Goal: Find specific page/section: Find specific page/section

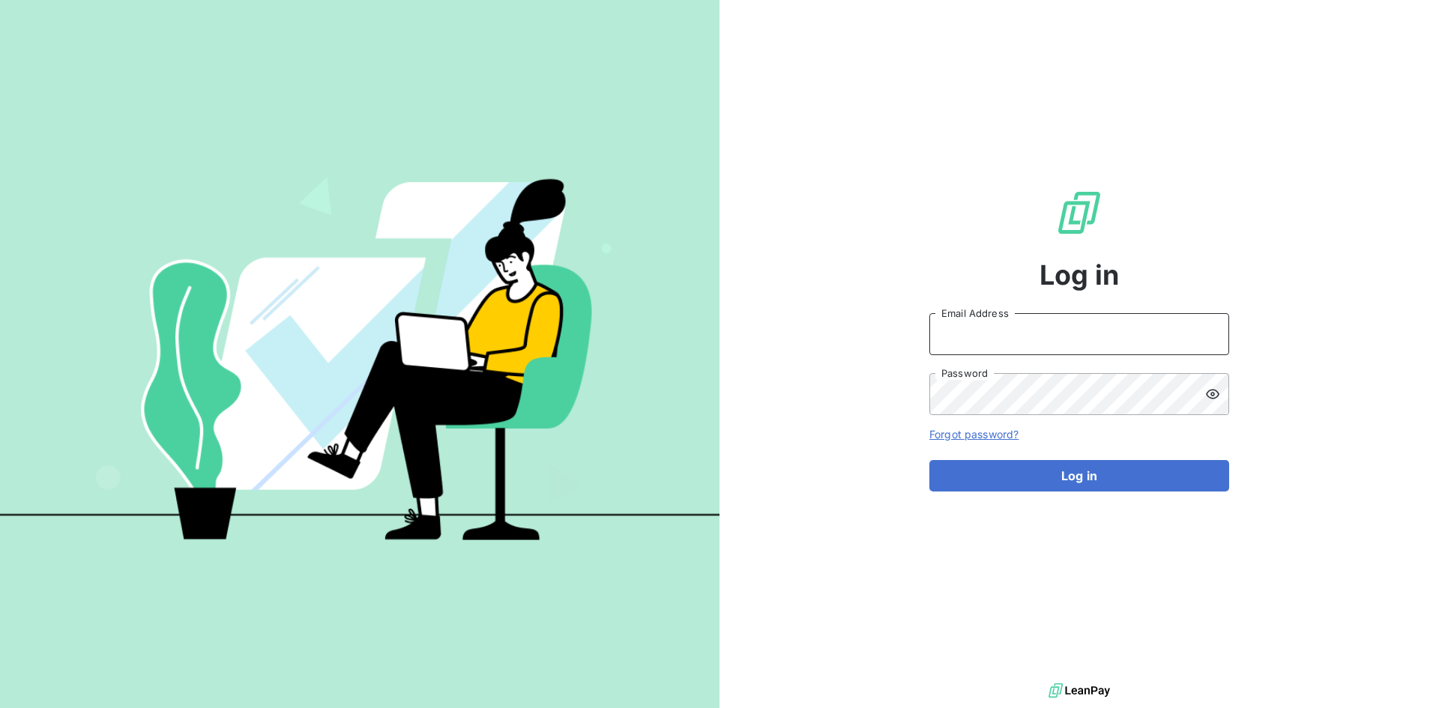
type input "[PERSON_NAME][EMAIL_ADDRESS][PERSON_NAME][DOMAIN_NAME]"
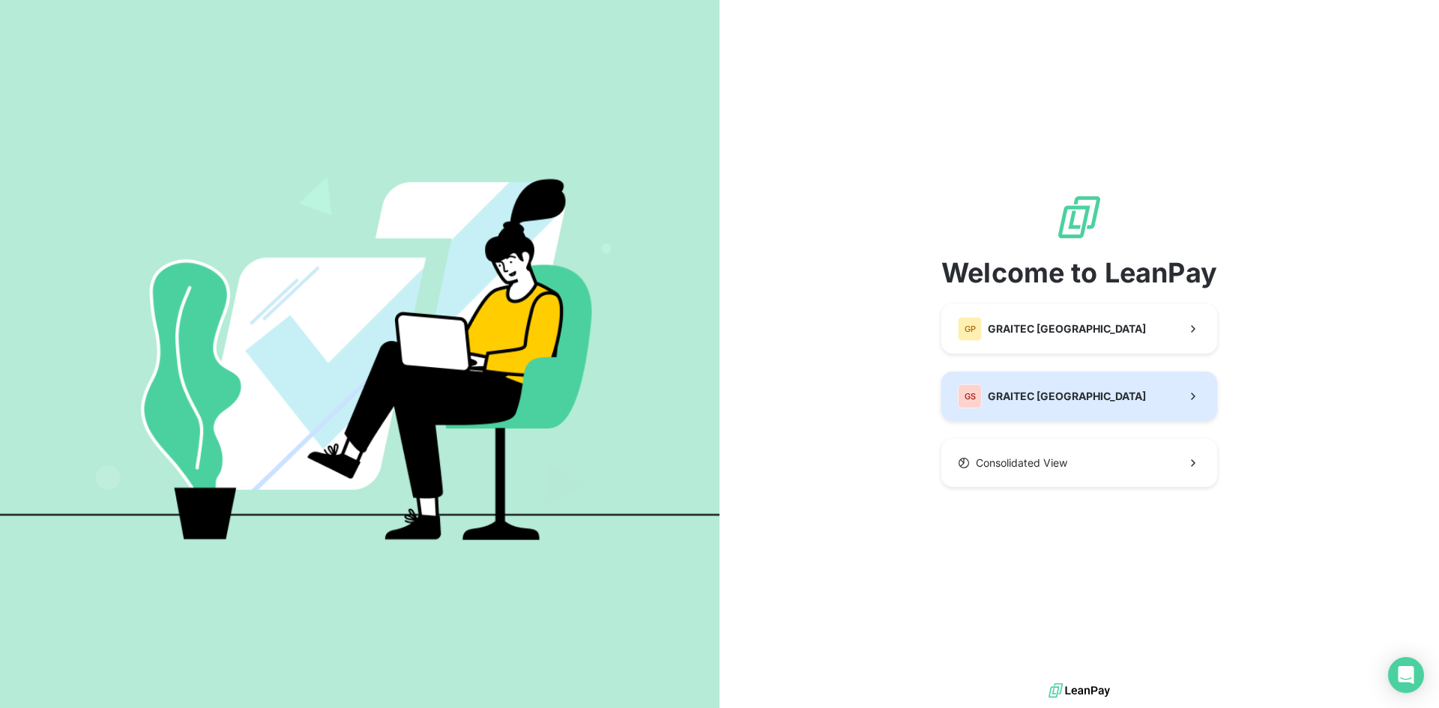
click at [1049, 399] on span "GRAITEC [GEOGRAPHIC_DATA]" at bounding box center [1067, 396] width 158 height 15
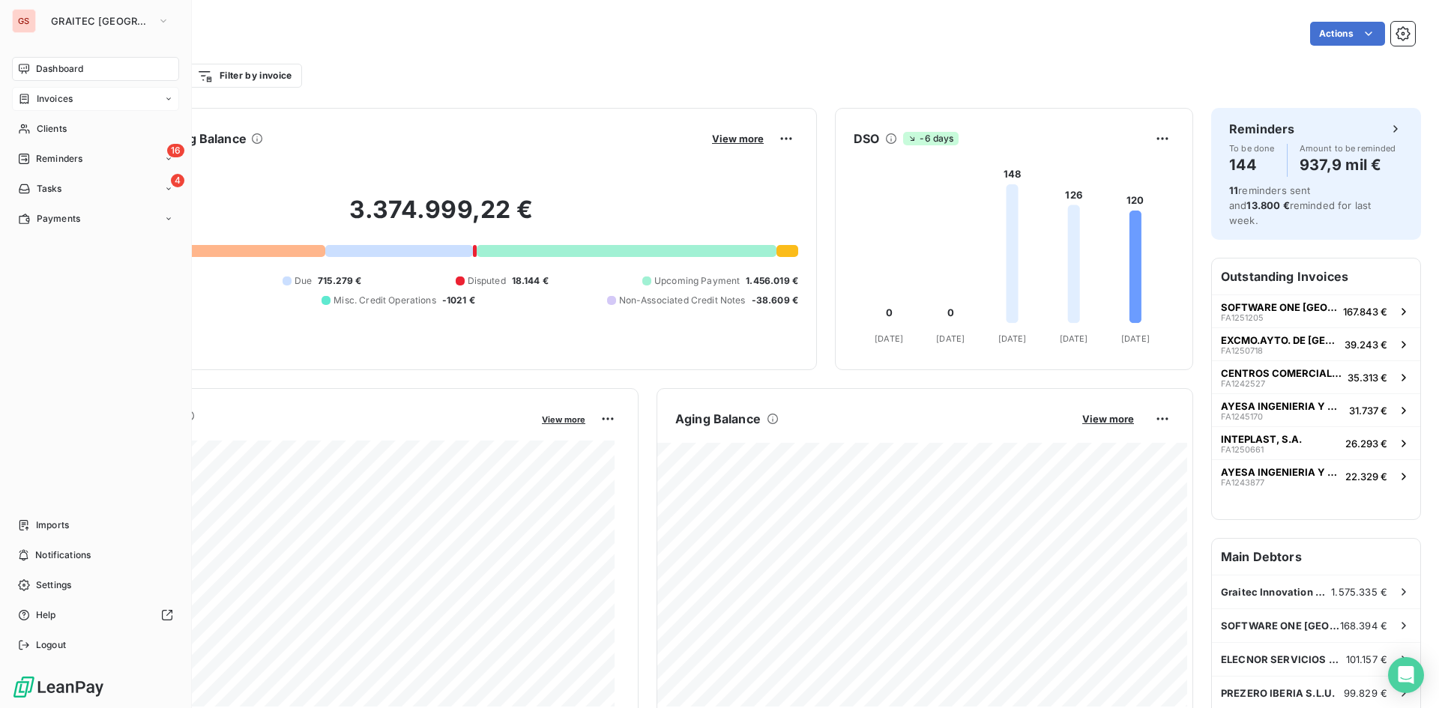
click at [32, 107] on div "Invoices" at bounding box center [95, 99] width 167 height 24
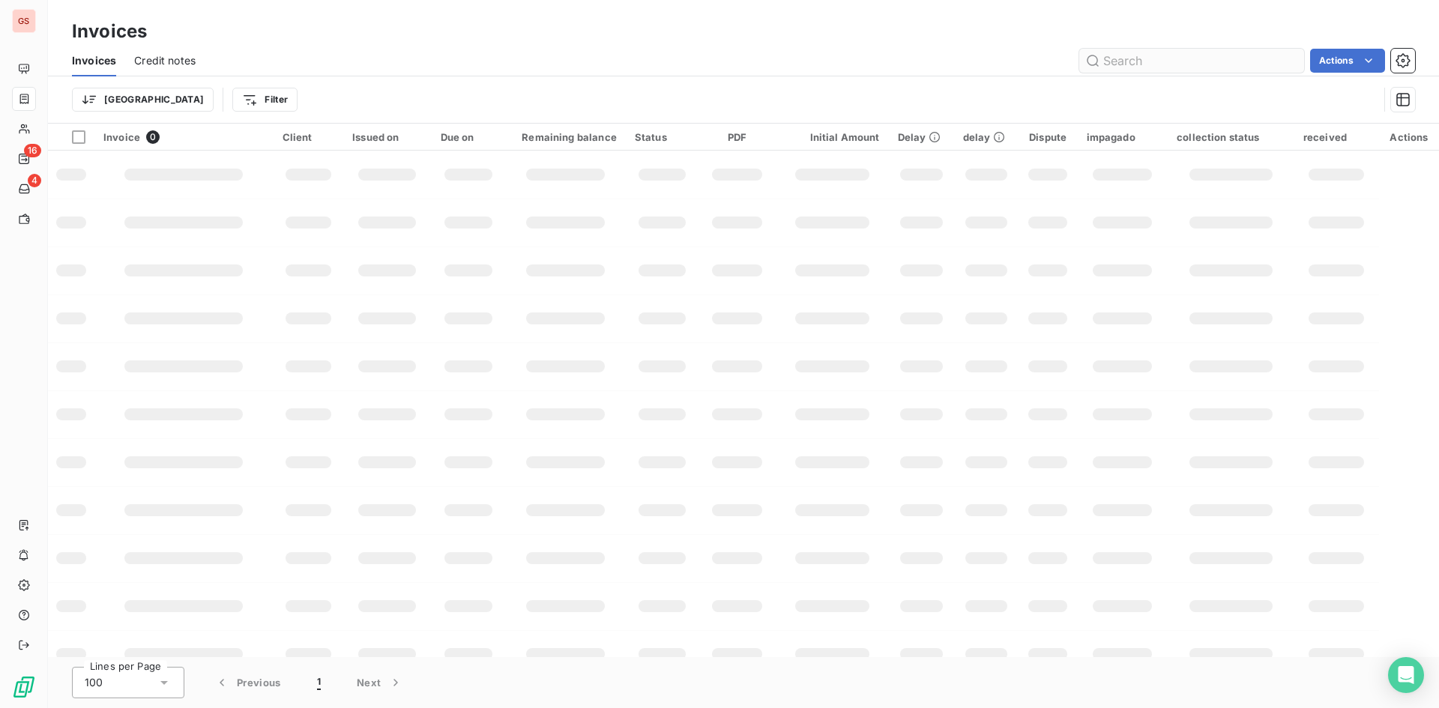
click at [1212, 66] on input "text" at bounding box center [1191, 61] width 225 height 24
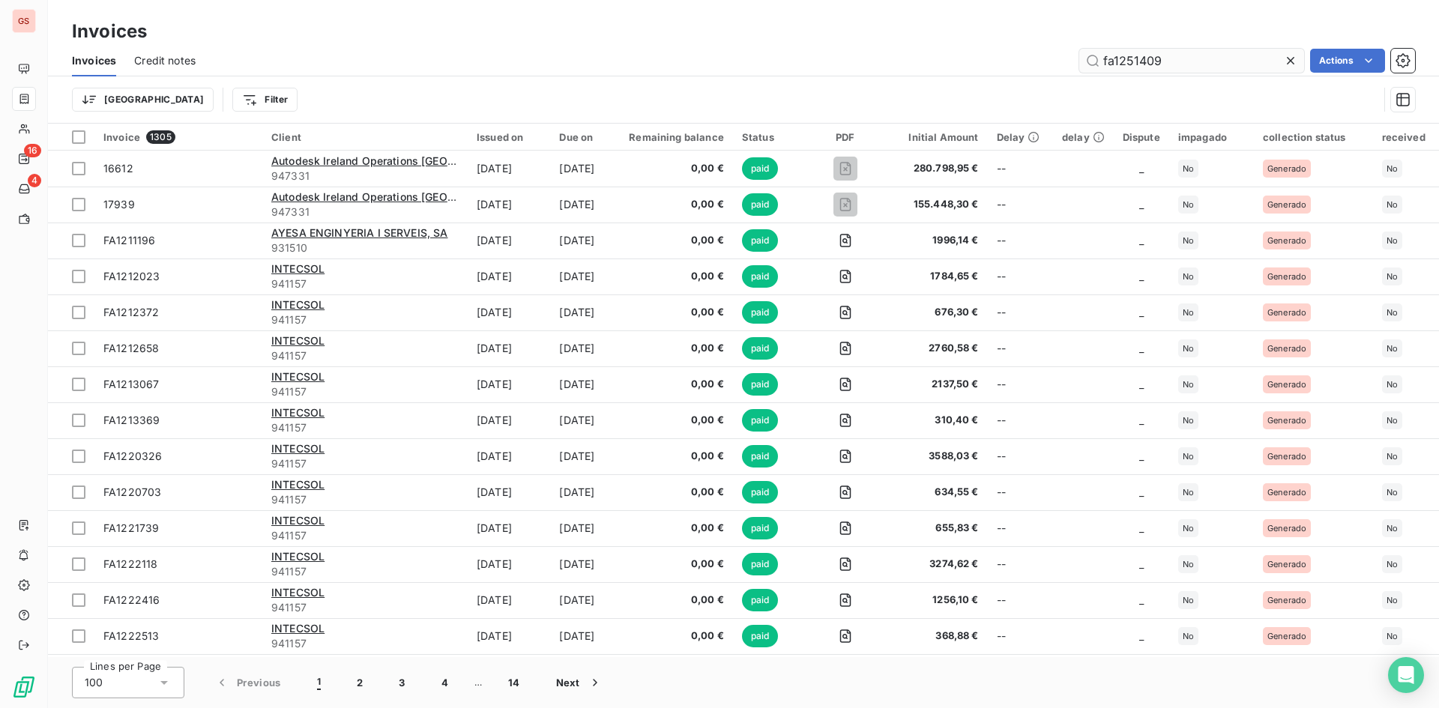
type input "fa1251409"
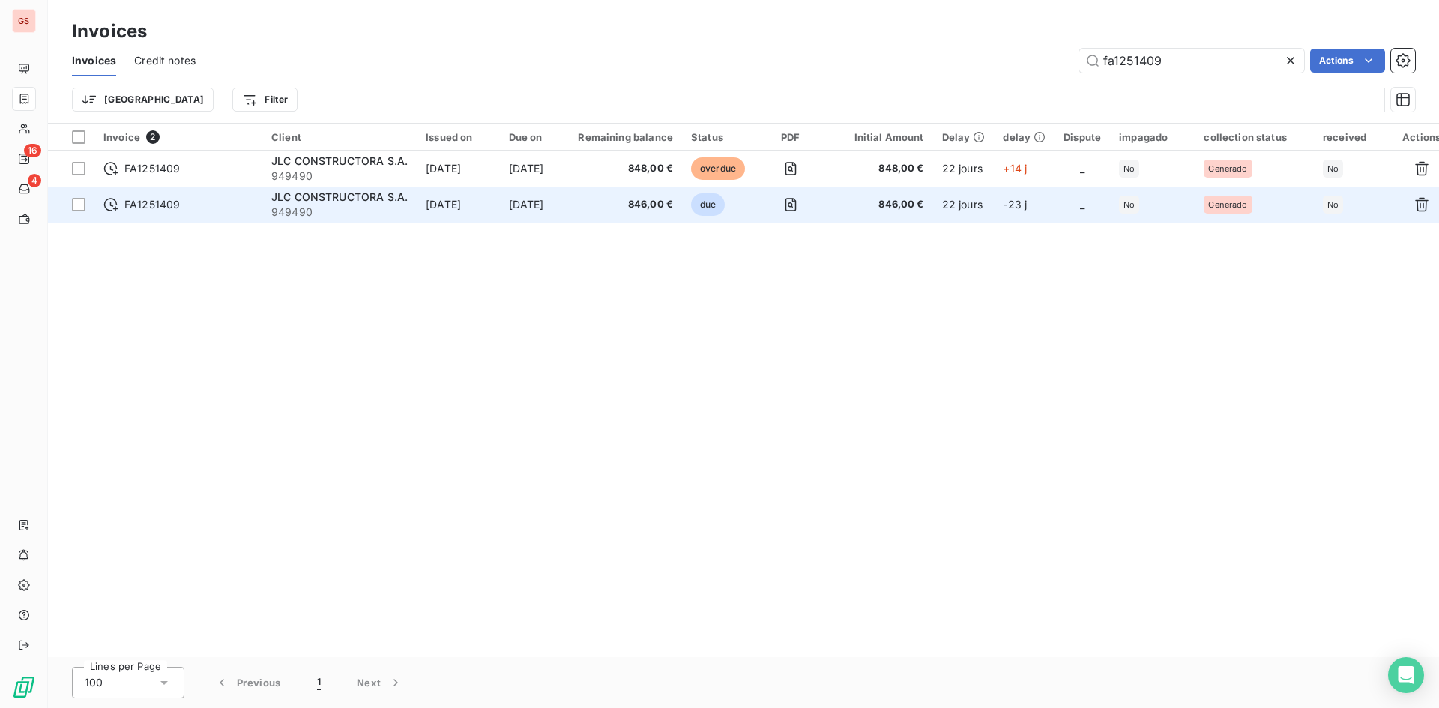
click at [522, 195] on td "Sep 5, 2025" at bounding box center [535, 205] width 70 height 36
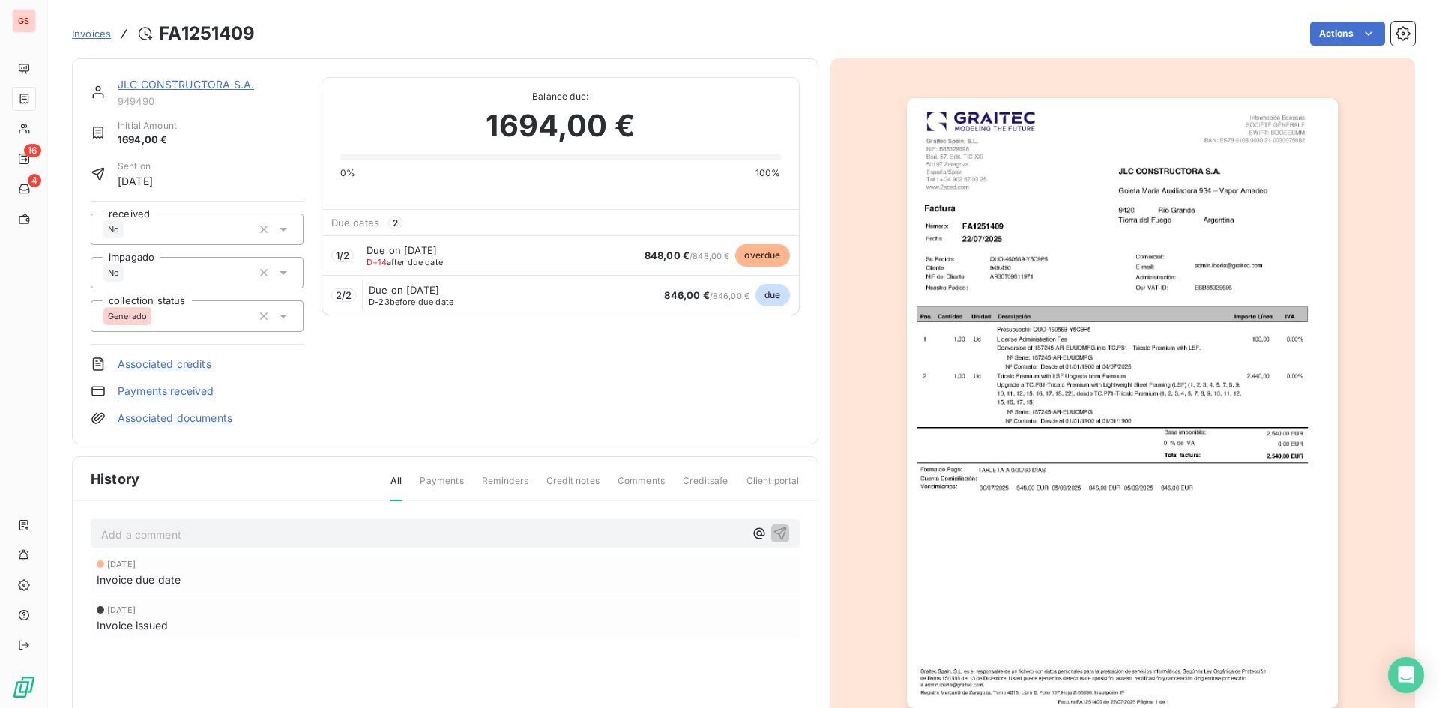
drag, startPoint x: 519, startPoint y: 210, endPoint x: 1226, endPoint y: 273, distance: 709.6
click at [1226, 273] on img "button" at bounding box center [1122, 403] width 431 height 610
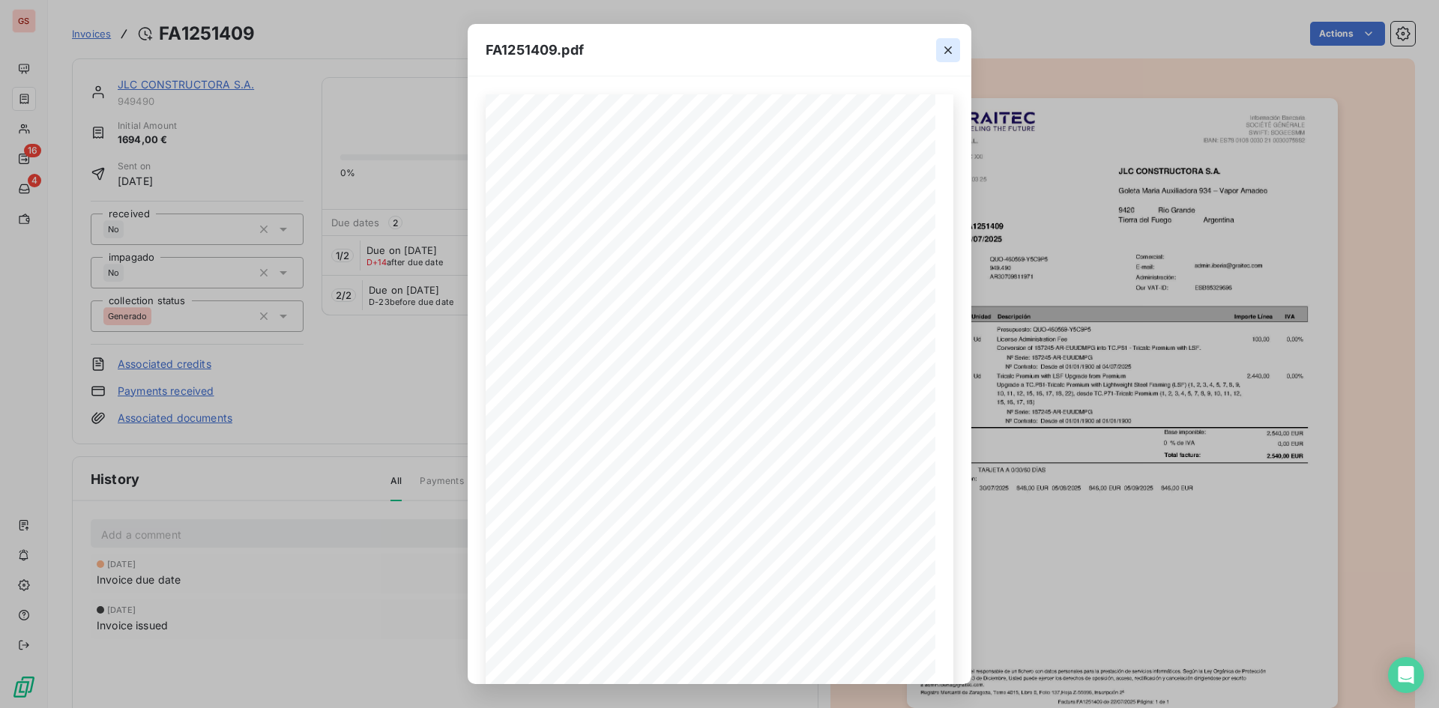
click at [950, 48] on icon "button" at bounding box center [947, 49] width 7 height 7
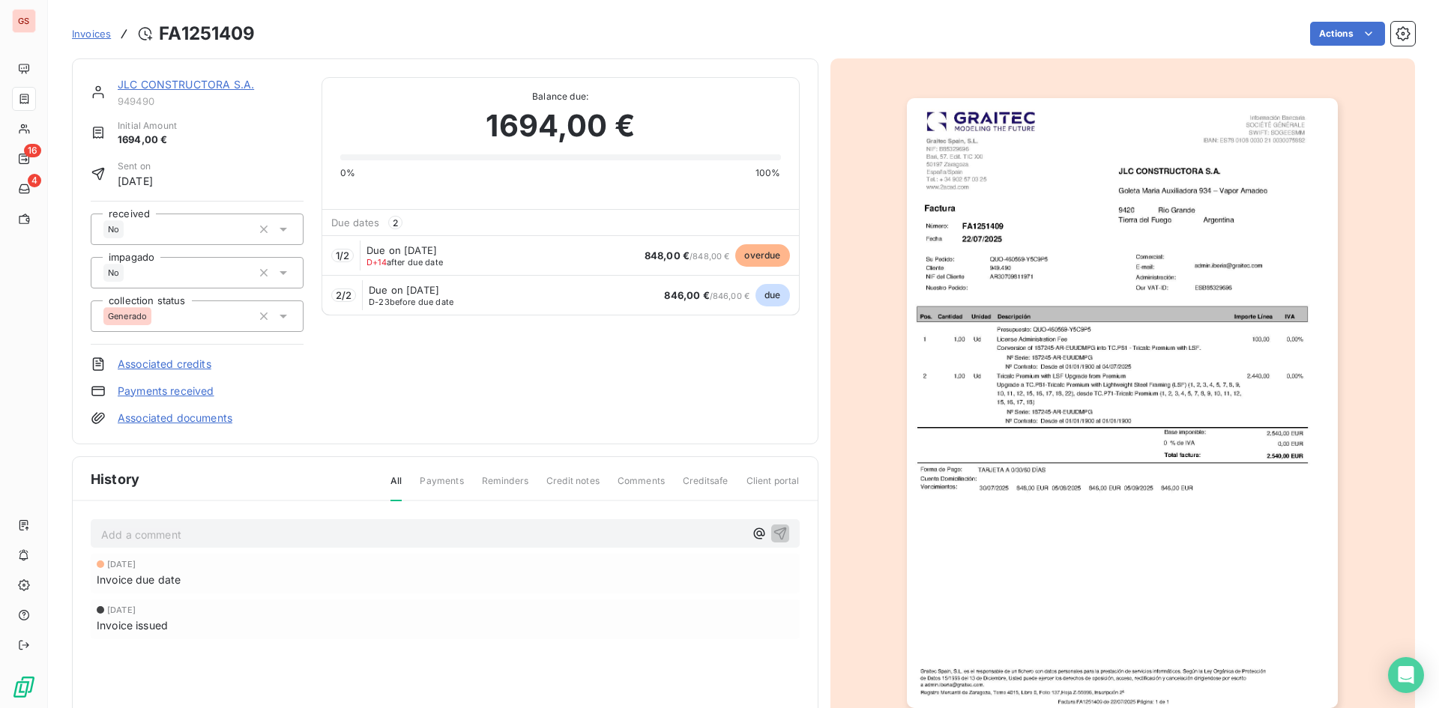
click at [1095, 354] on img "button" at bounding box center [1122, 403] width 431 height 610
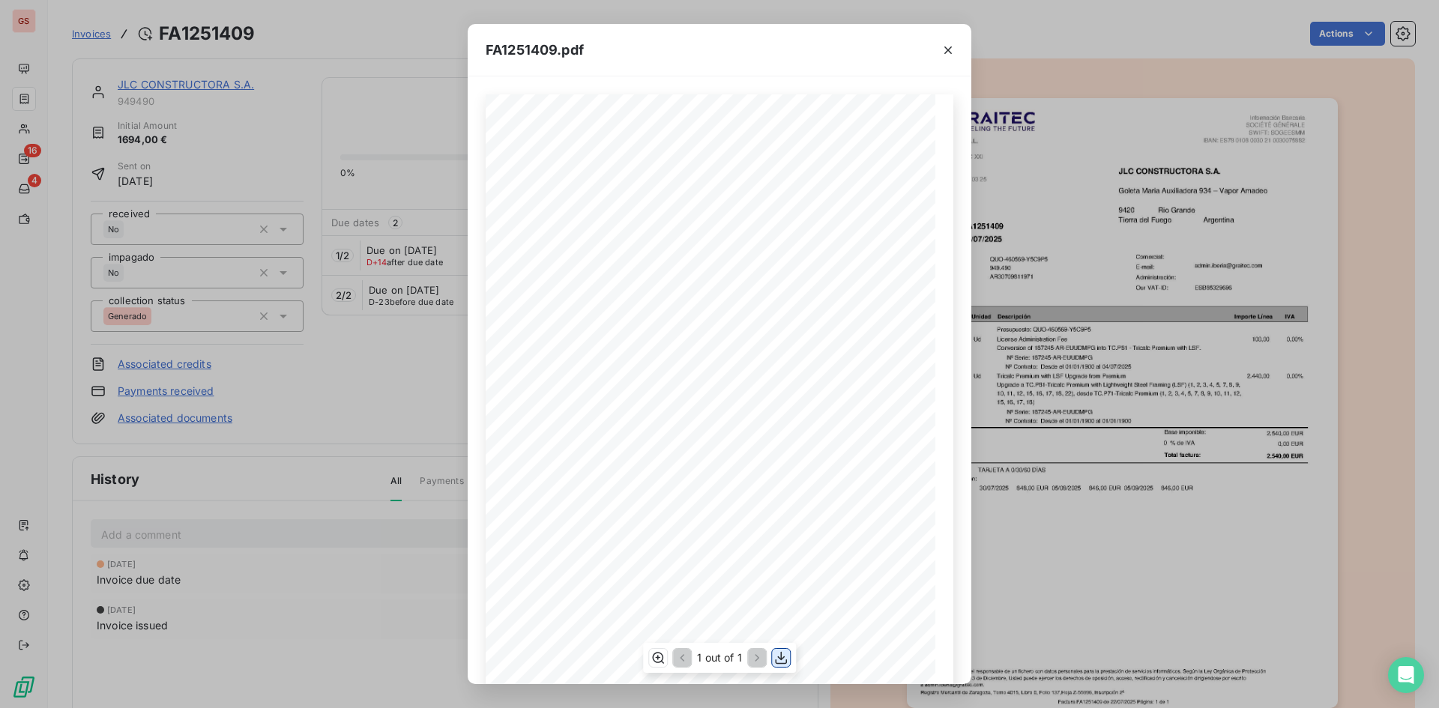
click at [782, 663] on icon "button" at bounding box center [780, 658] width 15 height 15
click at [951, 51] on icon "button" at bounding box center [948, 50] width 15 height 15
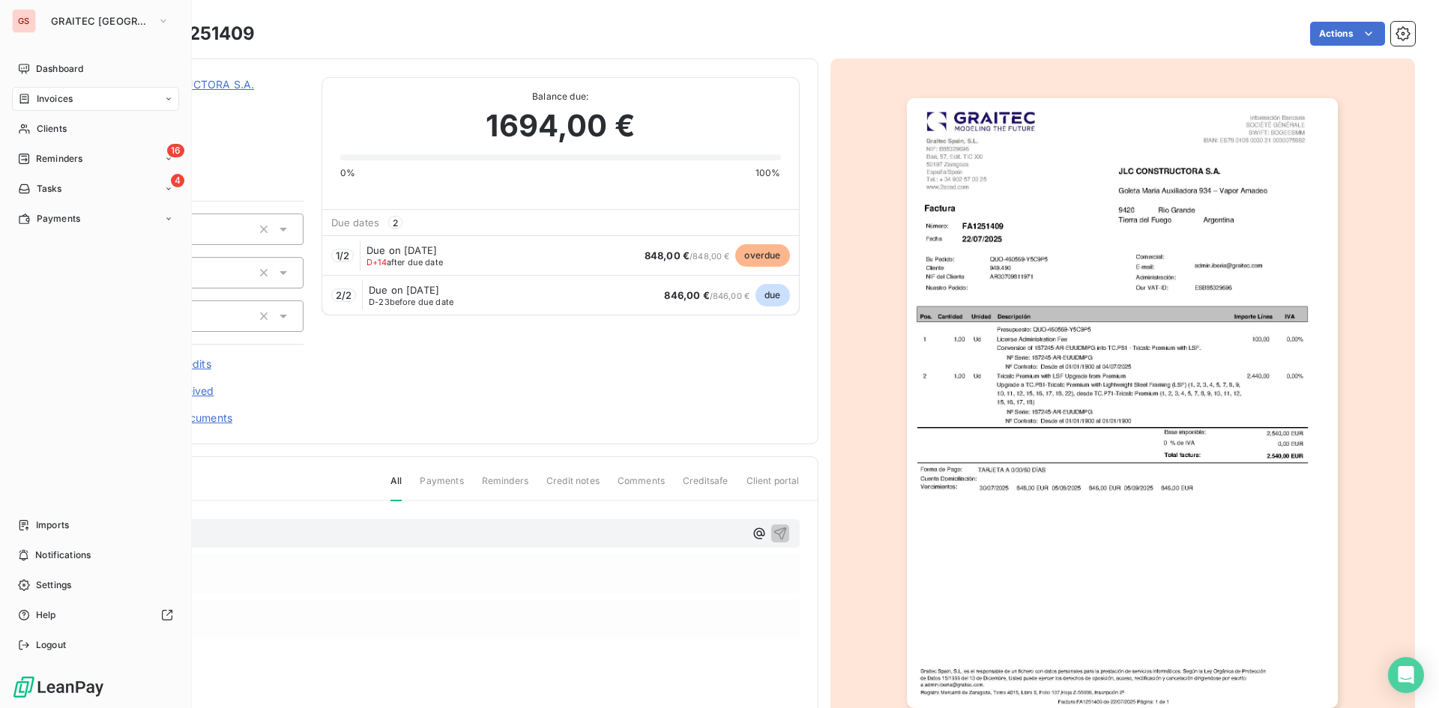
click at [4, 150] on div "GS GRAITEC SPAIN Dashboard Invoices Clients 16 Reminders 4 Tasks Payments Impor…" at bounding box center [96, 354] width 192 height 708
click at [28, 160] on icon at bounding box center [24, 159] width 10 height 10
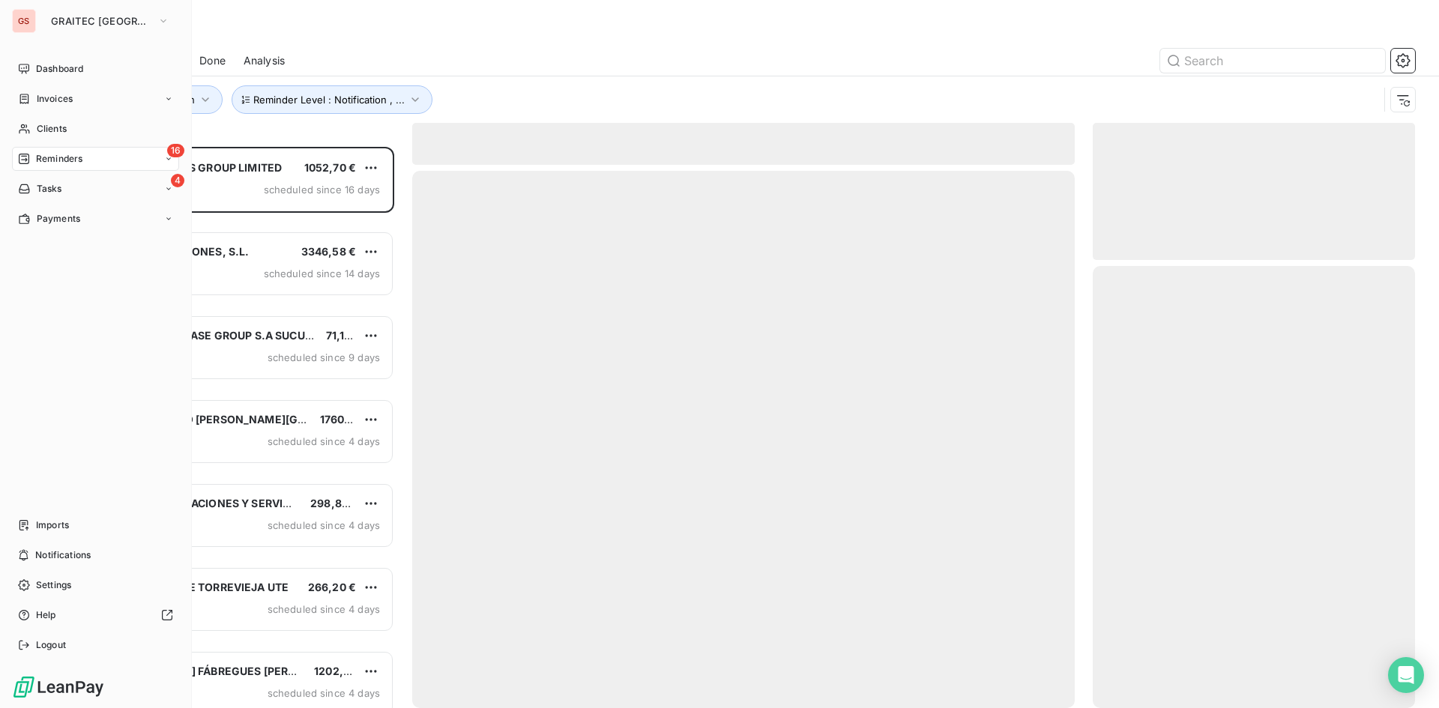
scroll to position [550, 311]
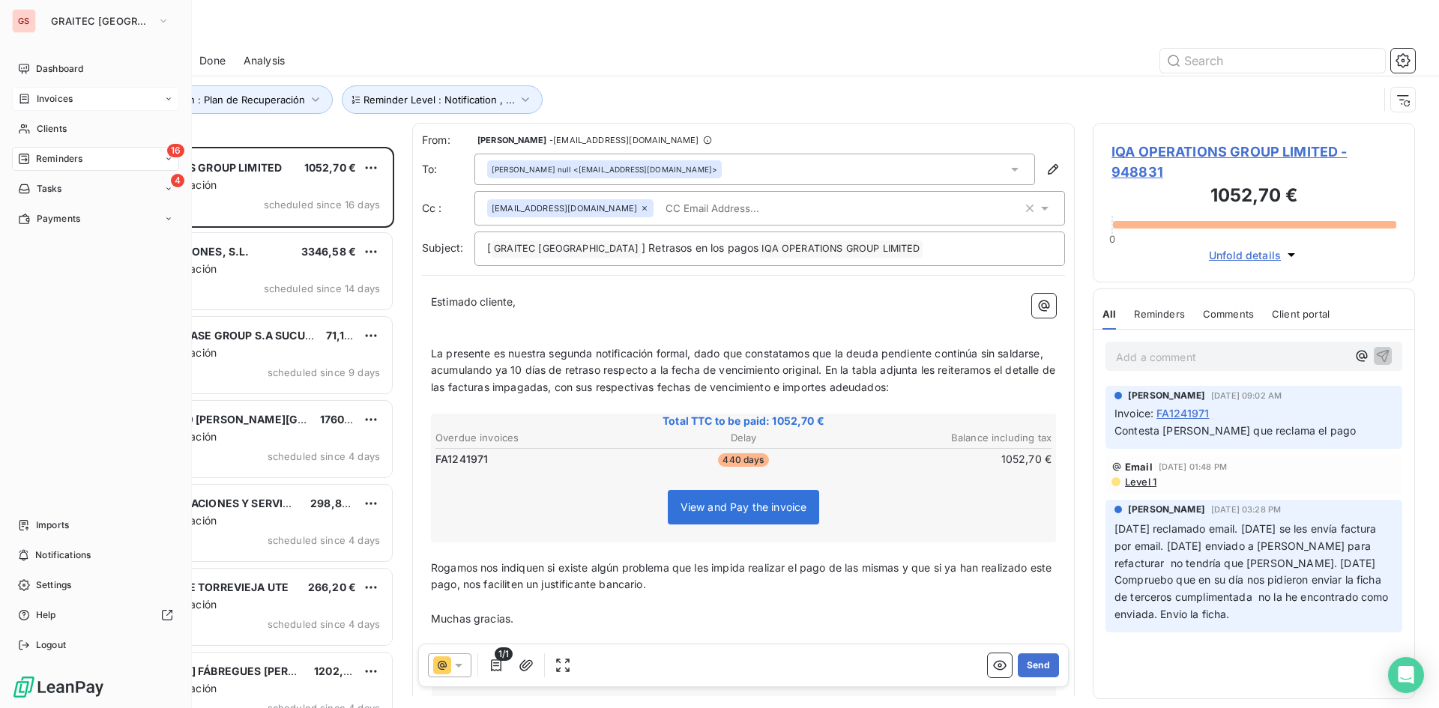
click at [41, 94] on span "Invoices" at bounding box center [55, 98] width 36 height 13
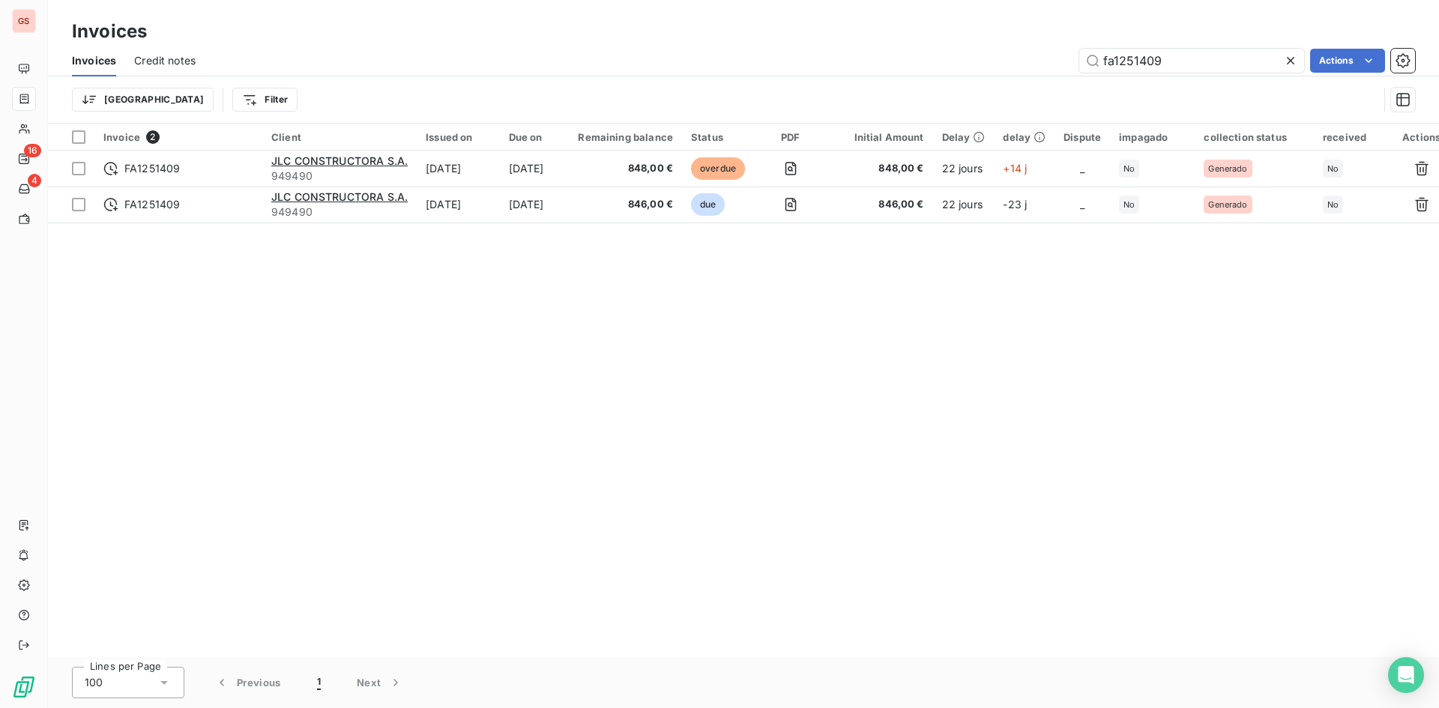
drag, startPoint x: 1183, startPoint y: 58, endPoint x: 962, endPoint y: 48, distance: 221.4
click at [962, 49] on div "fa1251409 Actions" at bounding box center [814, 61] width 1201 height 24
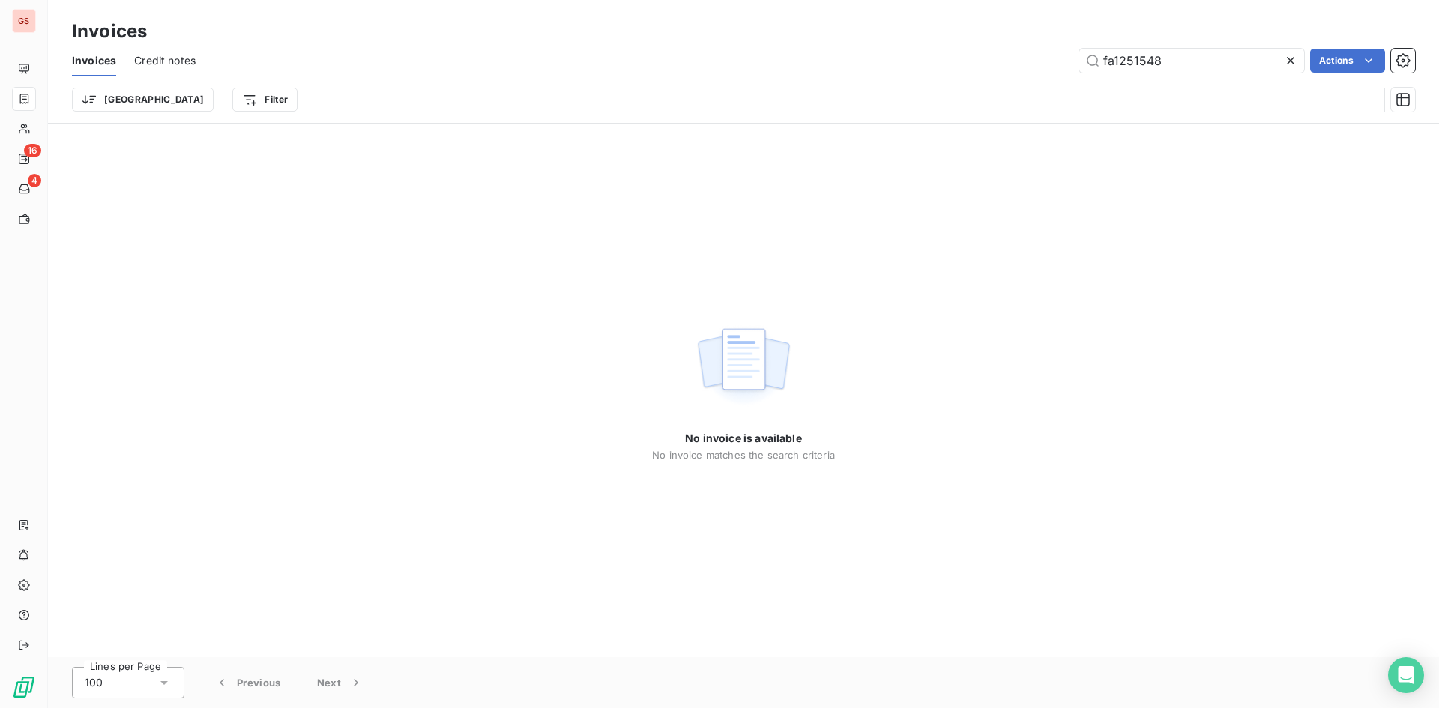
type input "fa1251548"
